Goal: Task Accomplishment & Management: Manage account settings

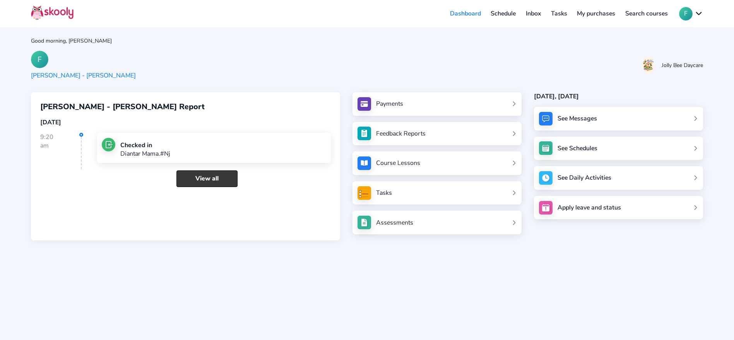
click at [199, 180] on link "View all" at bounding box center [207, 178] width 61 height 17
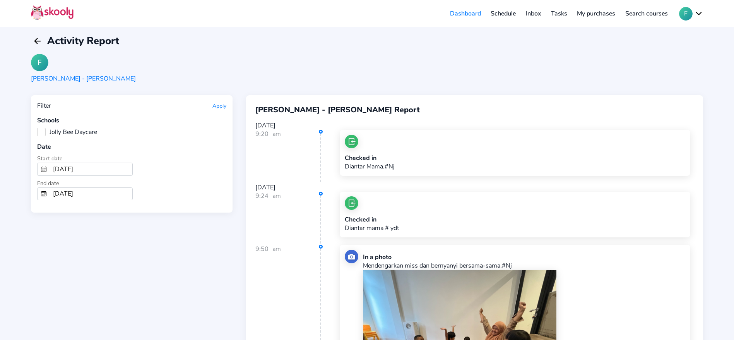
scroll to position [235, 0]
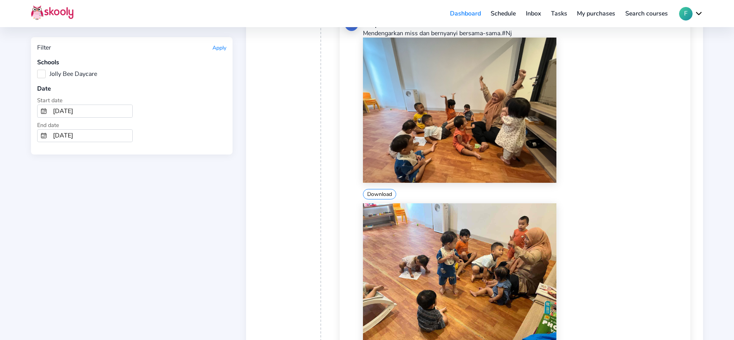
click at [667, 220] on div "Download" at bounding box center [524, 284] width 323 height 162
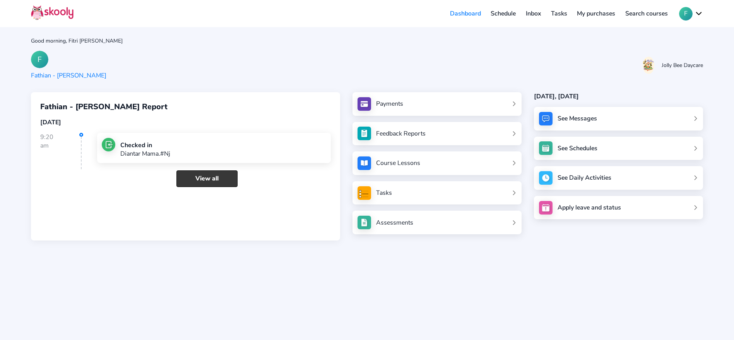
click at [213, 174] on link "View all" at bounding box center [207, 178] width 61 height 17
